Goal: Task Accomplishment & Management: Use online tool/utility

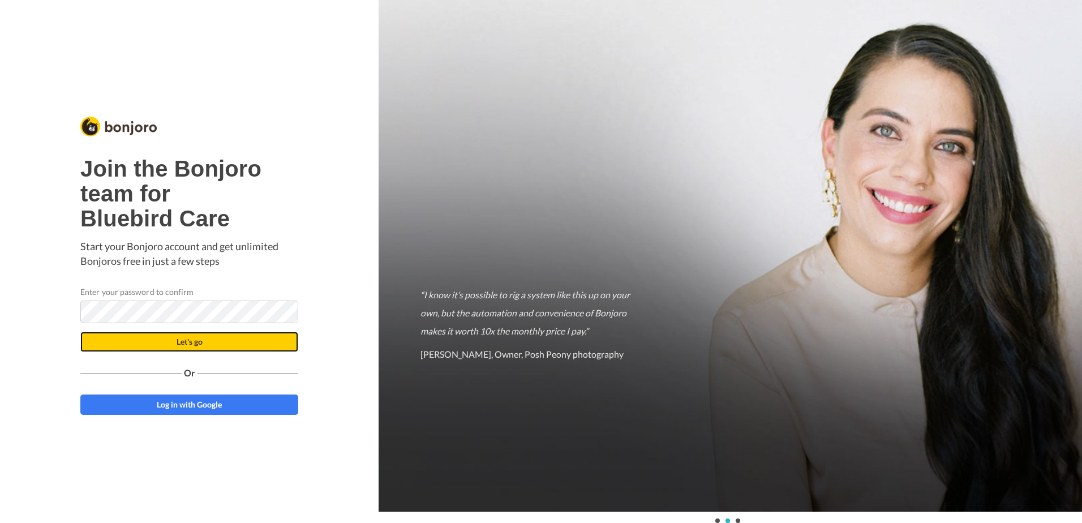
click at [196, 346] on span "Let's go" at bounding box center [190, 342] width 26 height 10
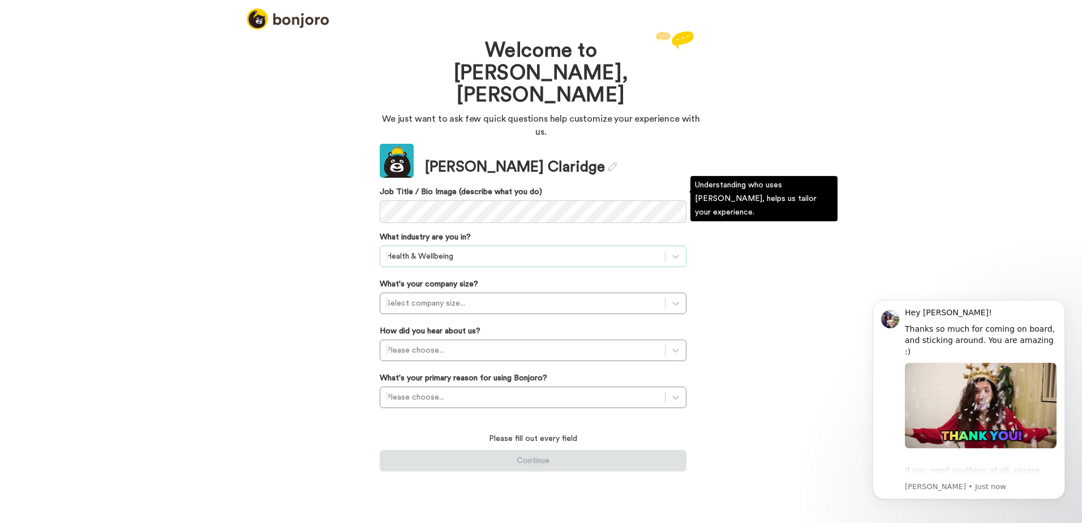
click at [470, 250] on div at bounding box center [522, 257] width 273 height 14
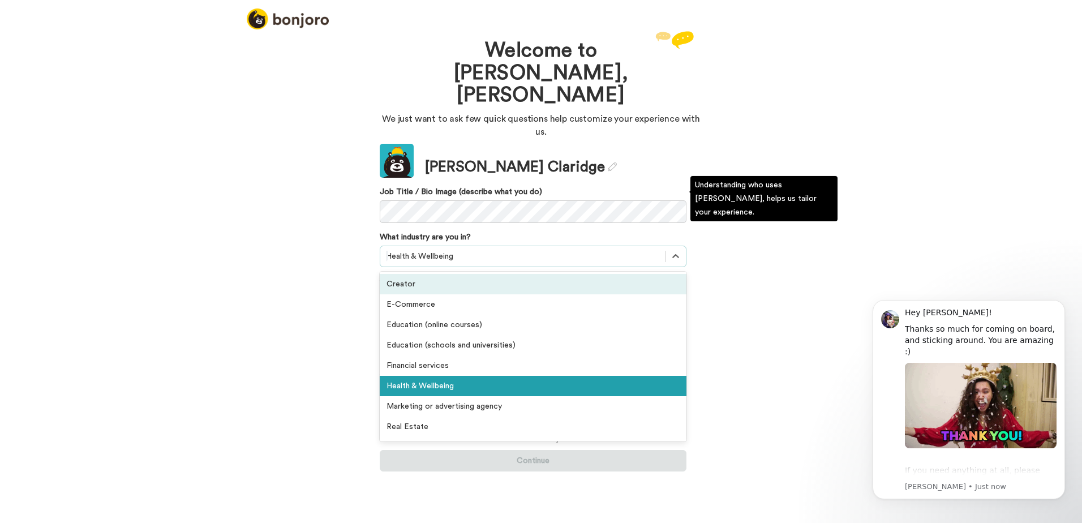
scroll to position [120, 0]
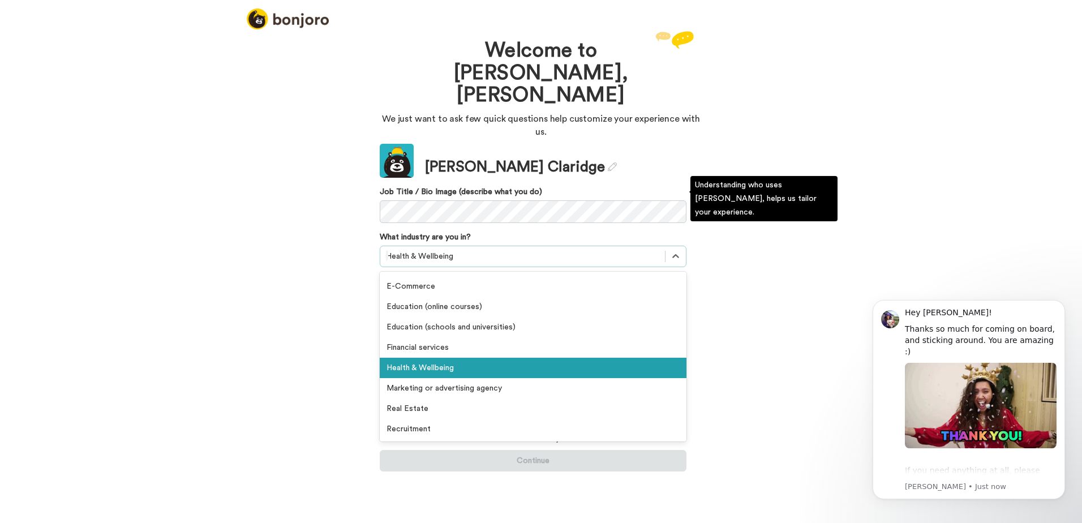
click at [459, 358] on div "Health & Wellbeing" at bounding box center [533, 368] width 307 height 20
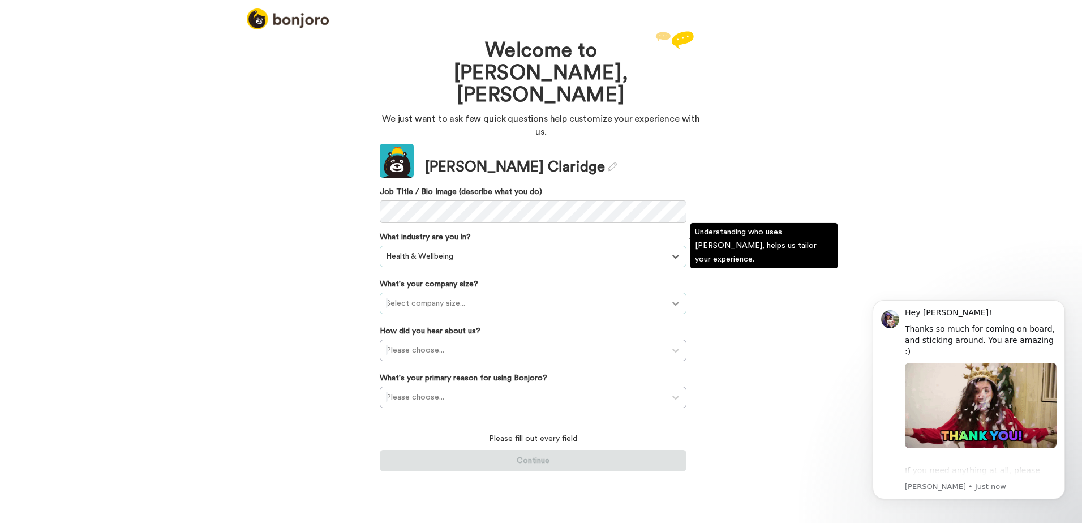
click at [679, 298] on icon at bounding box center [675, 303] width 11 height 11
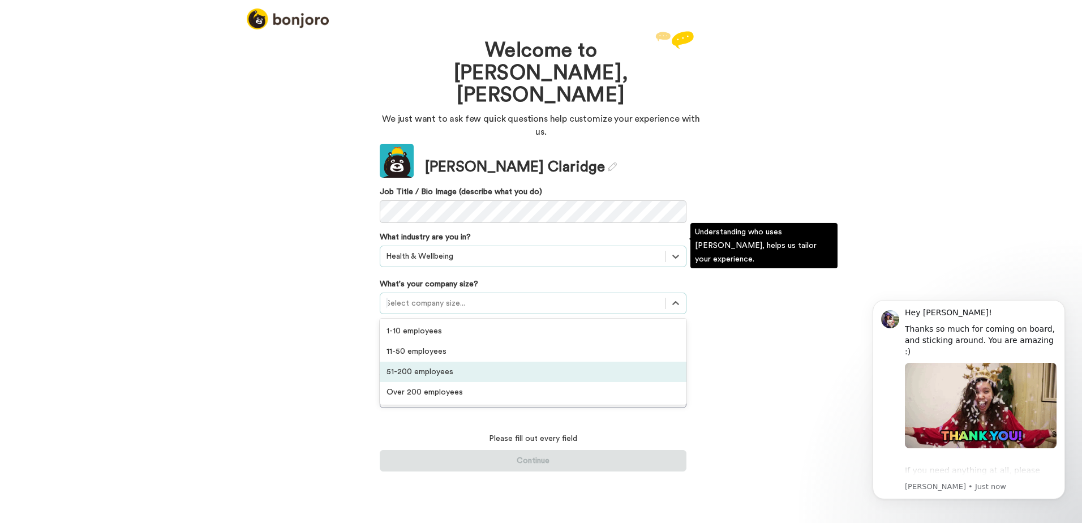
click at [591, 362] on div "51-200 employees" at bounding box center [533, 372] width 307 height 20
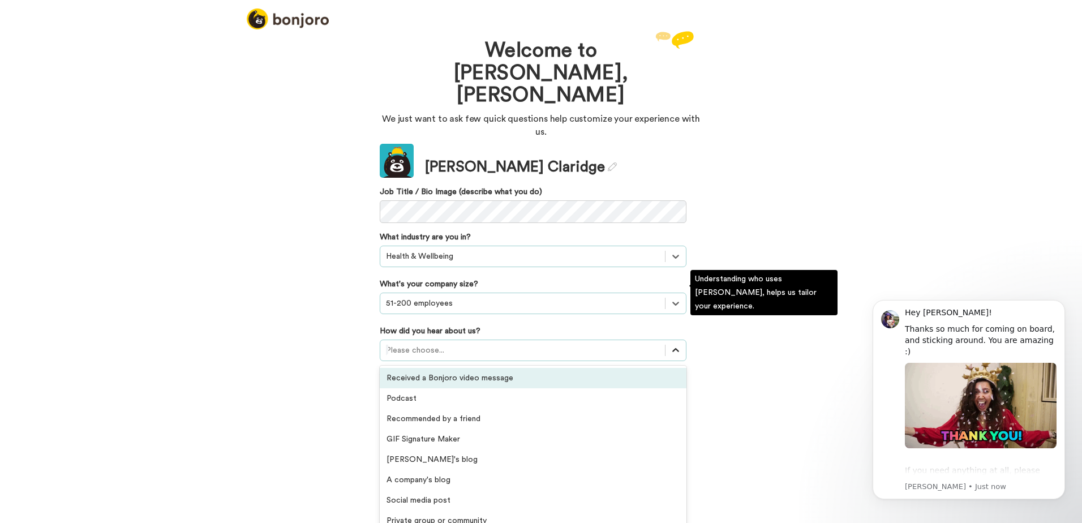
click at [672, 345] on icon at bounding box center [675, 350] width 11 height 11
click at [561, 368] on div "Received a Bonjoro video message" at bounding box center [533, 378] width 307 height 20
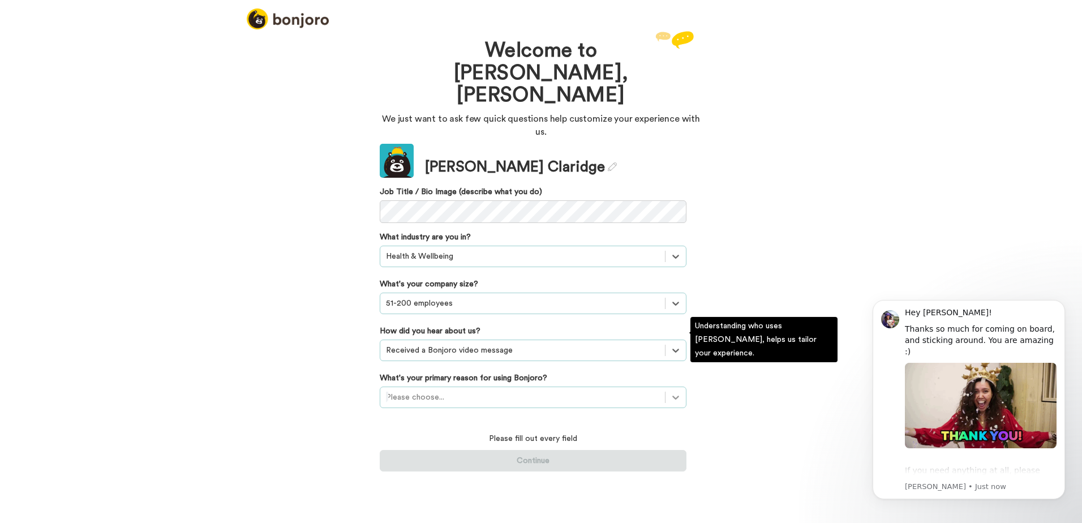
click at [669, 387] on div at bounding box center [676, 397] width 20 height 20
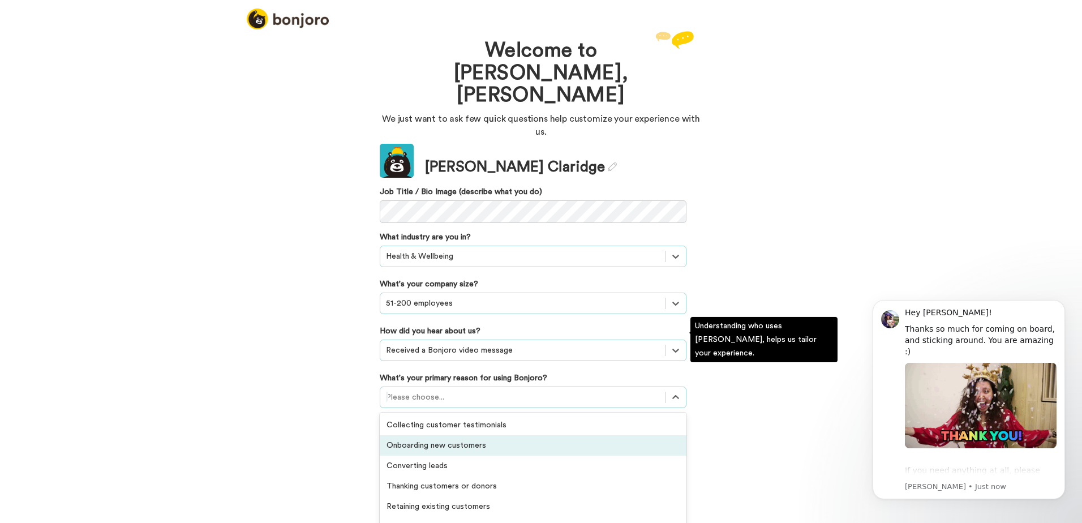
click at [603, 435] on div "Onboarding new customers" at bounding box center [533, 445] width 307 height 20
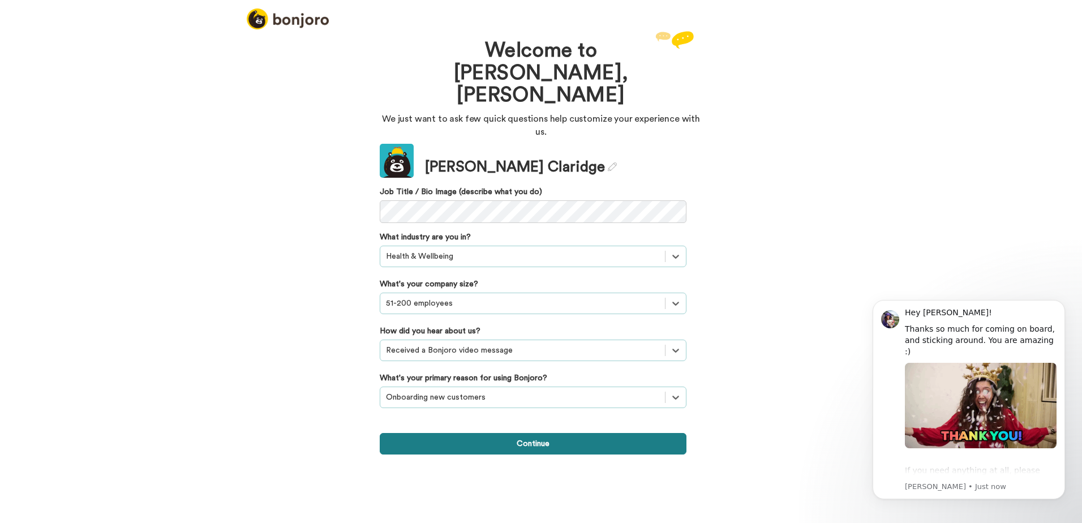
click at [538, 433] on button "Continue" at bounding box center [533, 444] width 307 height 22
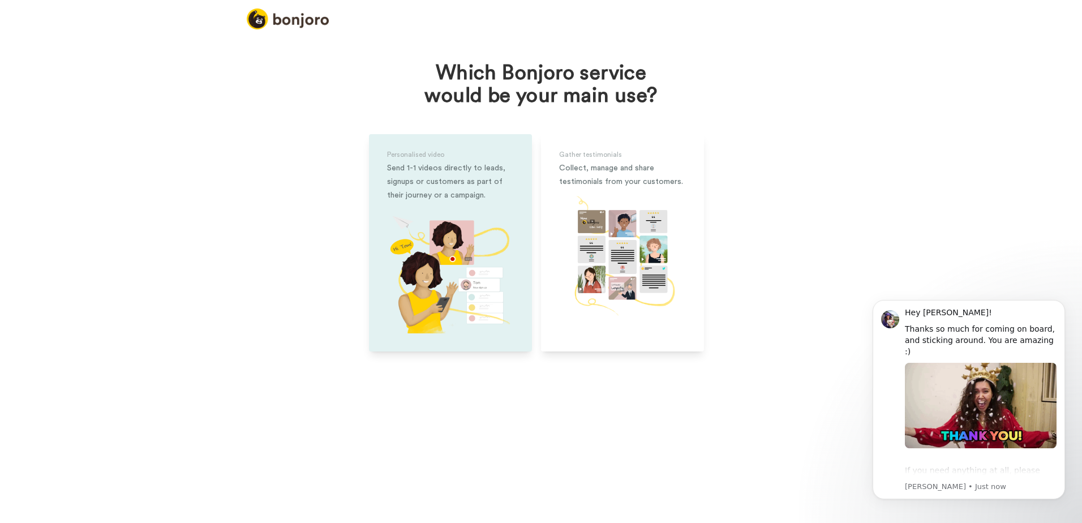
drag, startPoint x: 445, startPoint y: 186, endPoint x: 450, endPoint y: 183, distance: 6.6
click at [446, 184] on div "Send 1-1 videos directly to leads, signups or customers as part of their journe…" at bounding box center [450, 181] width 127 height 41
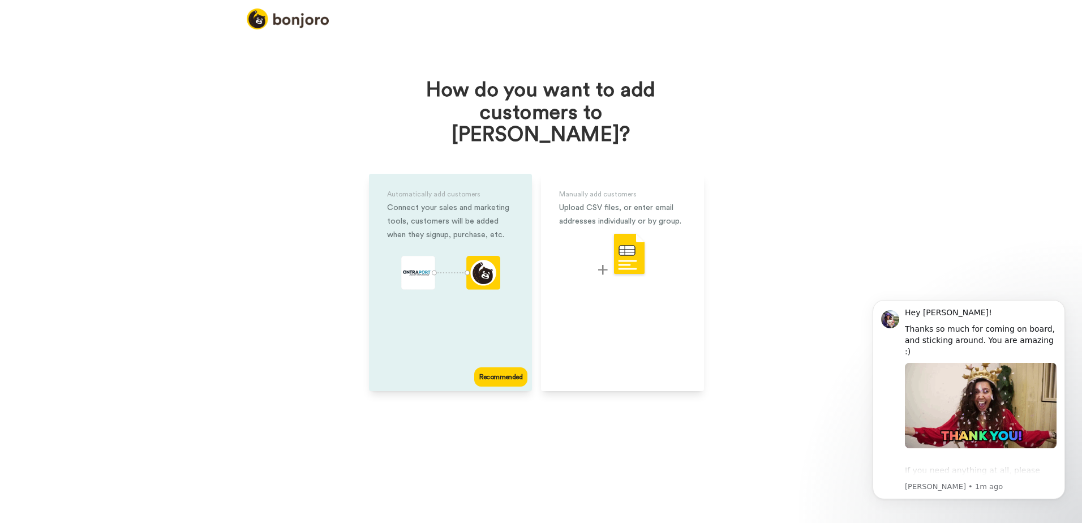
click at [440, 267] on icon "animation" at bounding box center [450, 273] width 99 height 34
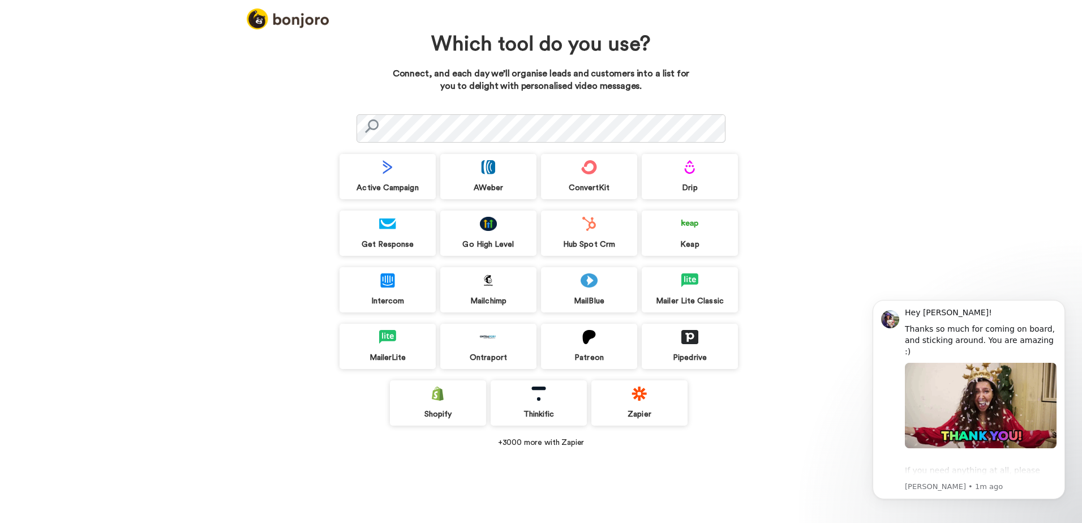
click at [602, 242] on div "Hub Spot Crm" at bounding box center [589, 244] width 96 height 10
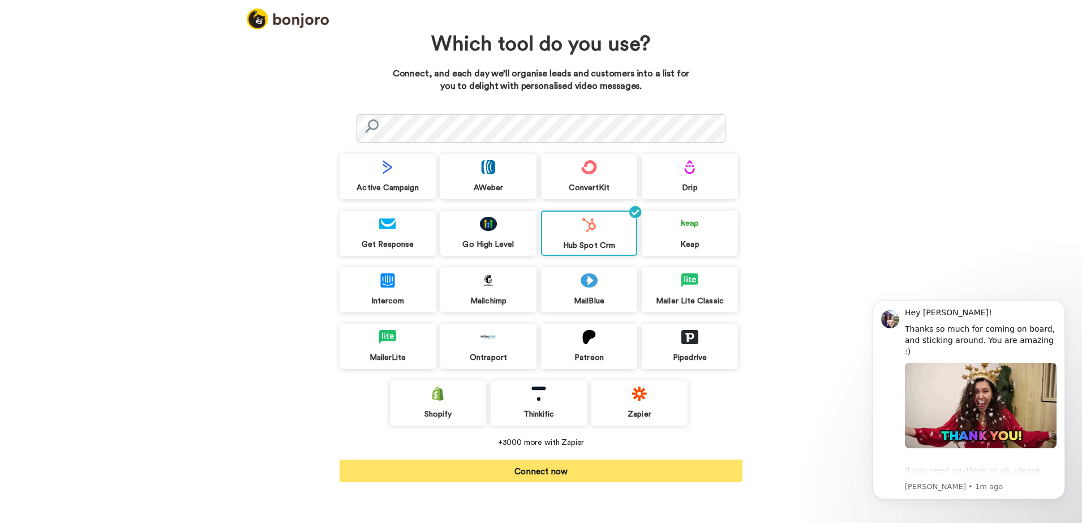
click at [556, 476] on button "Connect now" at bounding box center [541, 471] width 403 height 23
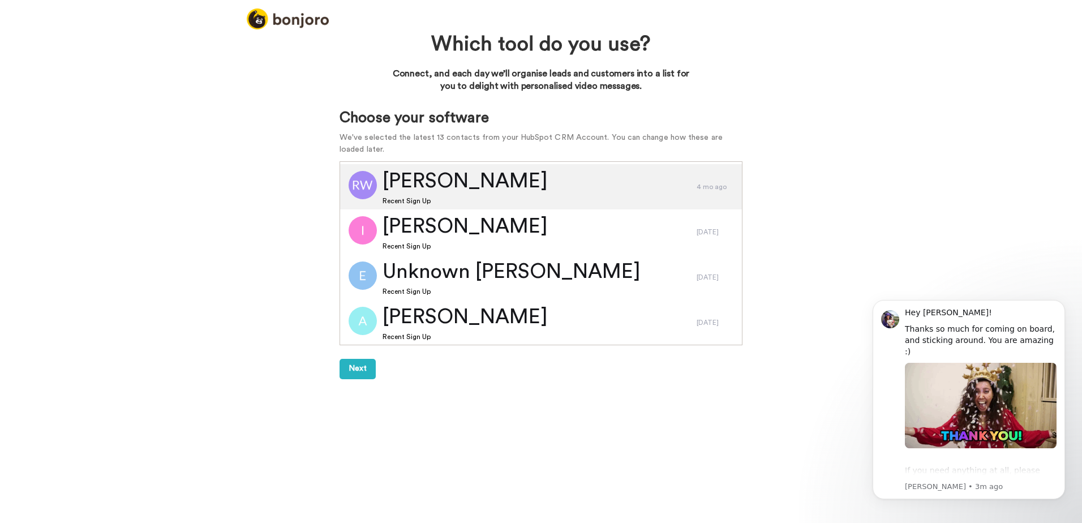
scroll to position [406, 0]
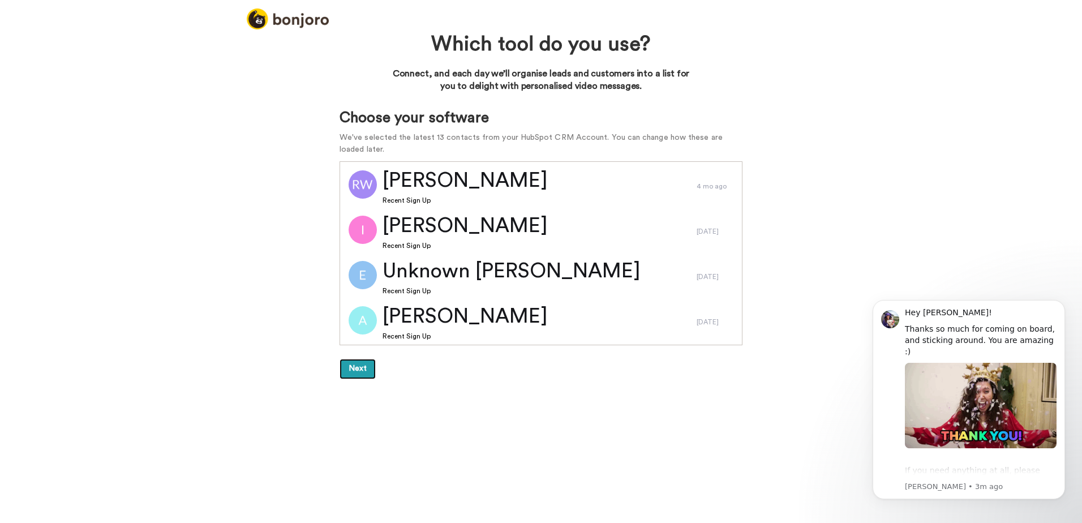
click at [374, 375] on button "Next" at bounding box center [358, 369] width 36 height 20
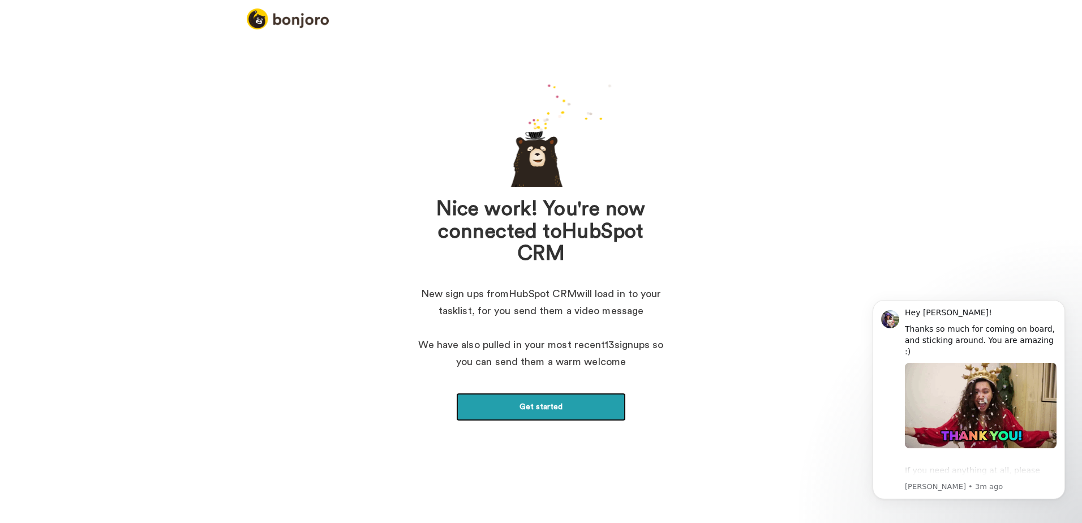
click at [554, 417] on link "Get started" at bounding box center [541, 407] width 170 height 28
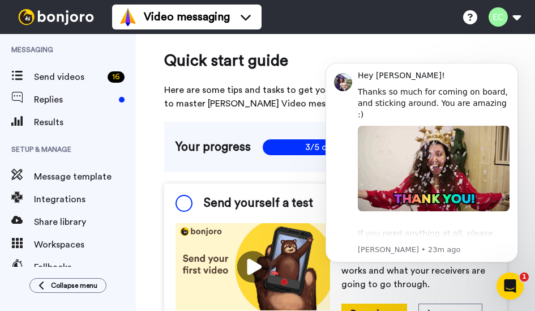
scroll to position [2, 0]
